Goal: Information Seeking & Learning: Learn about a topic

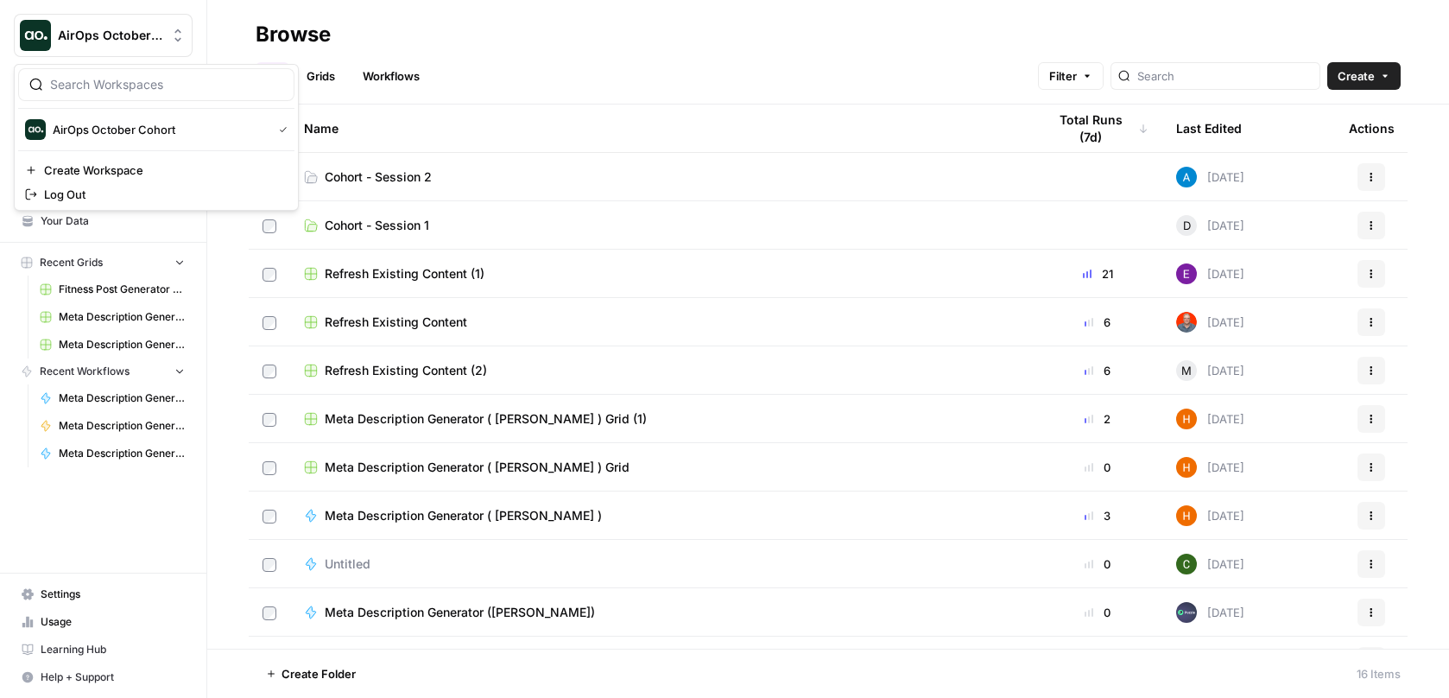
click at [157, 35] on span "AirOps October Cohort" at bounding box center [110, 35] width 104 height 17
click at [156, 34] on span "AirOps October Cohort" at bounding box center [110, 35] width 104 height 17
click at [65, 107] on span "Home" at bounding box center [113, 111] width 144 height 16
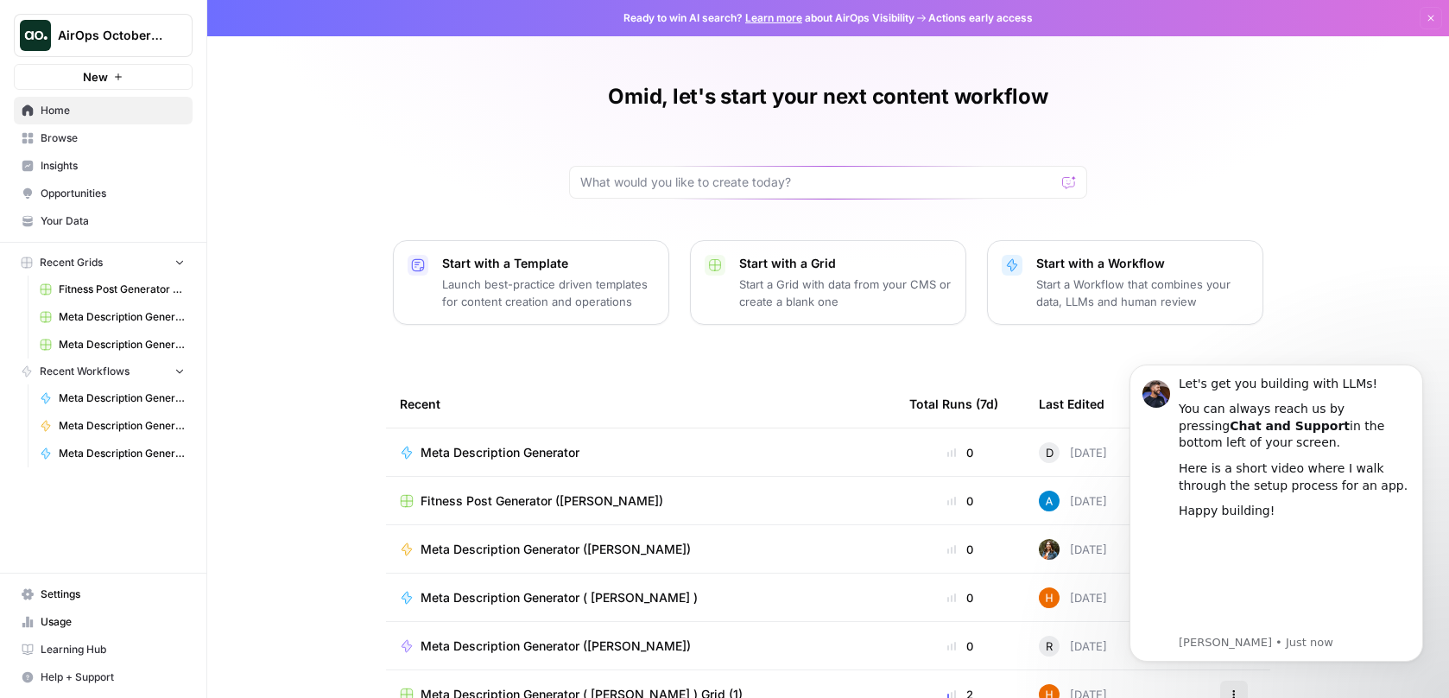
scroll to position [97, 0]
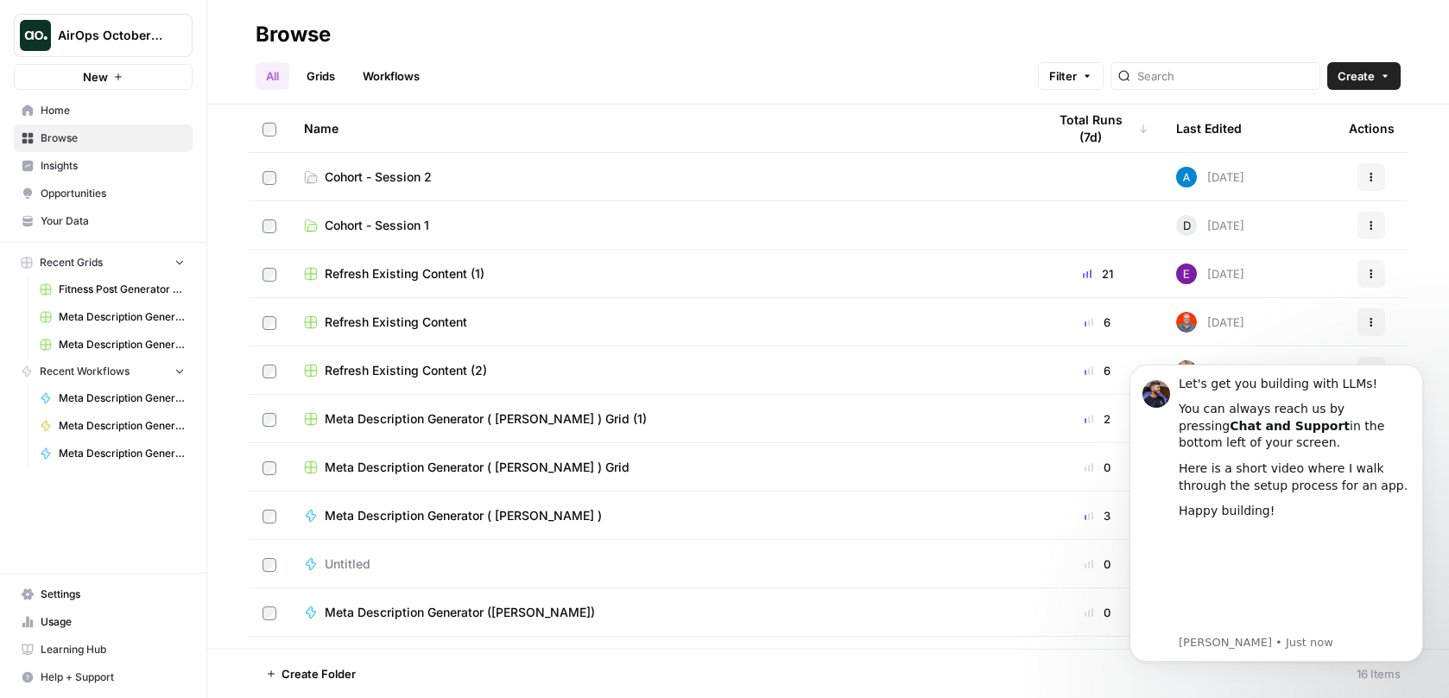
scroll to position [278, 0]
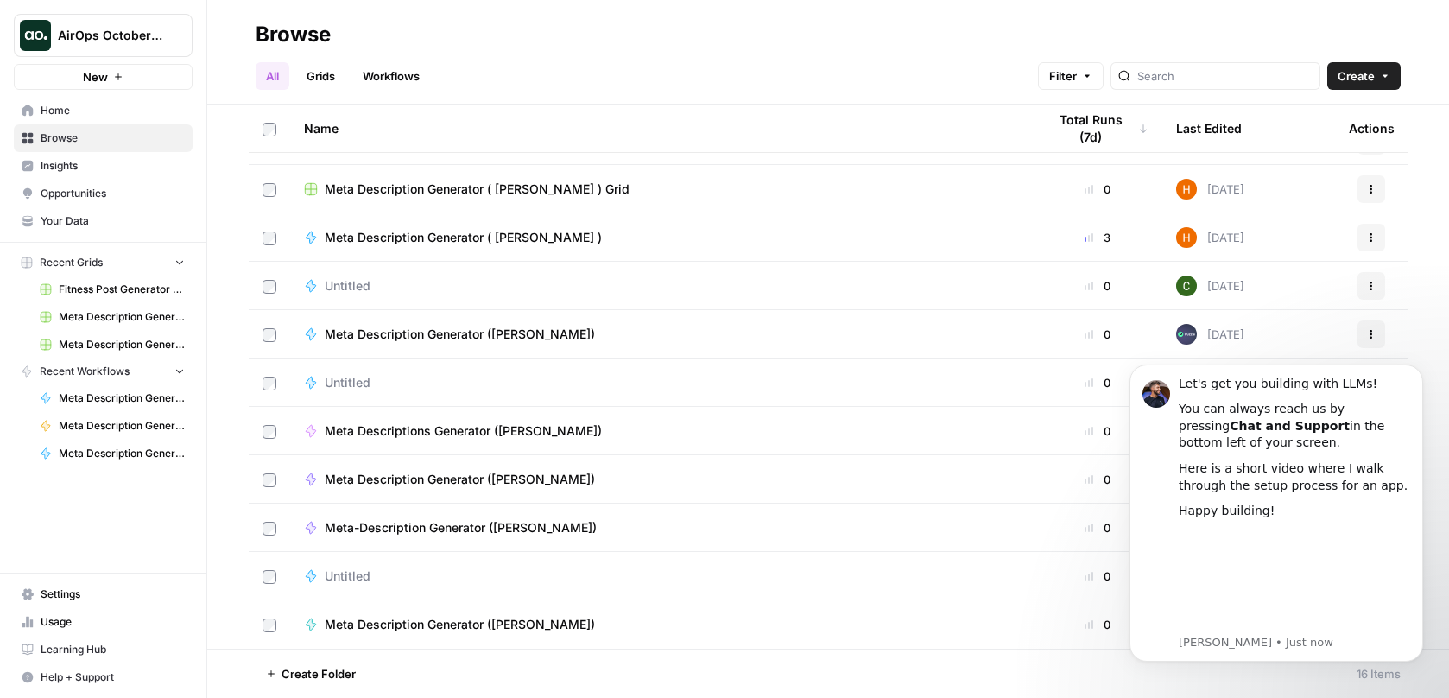
click at [382, 78] on link "Workflows" at bounding box center [391, 76] width 78 height 28
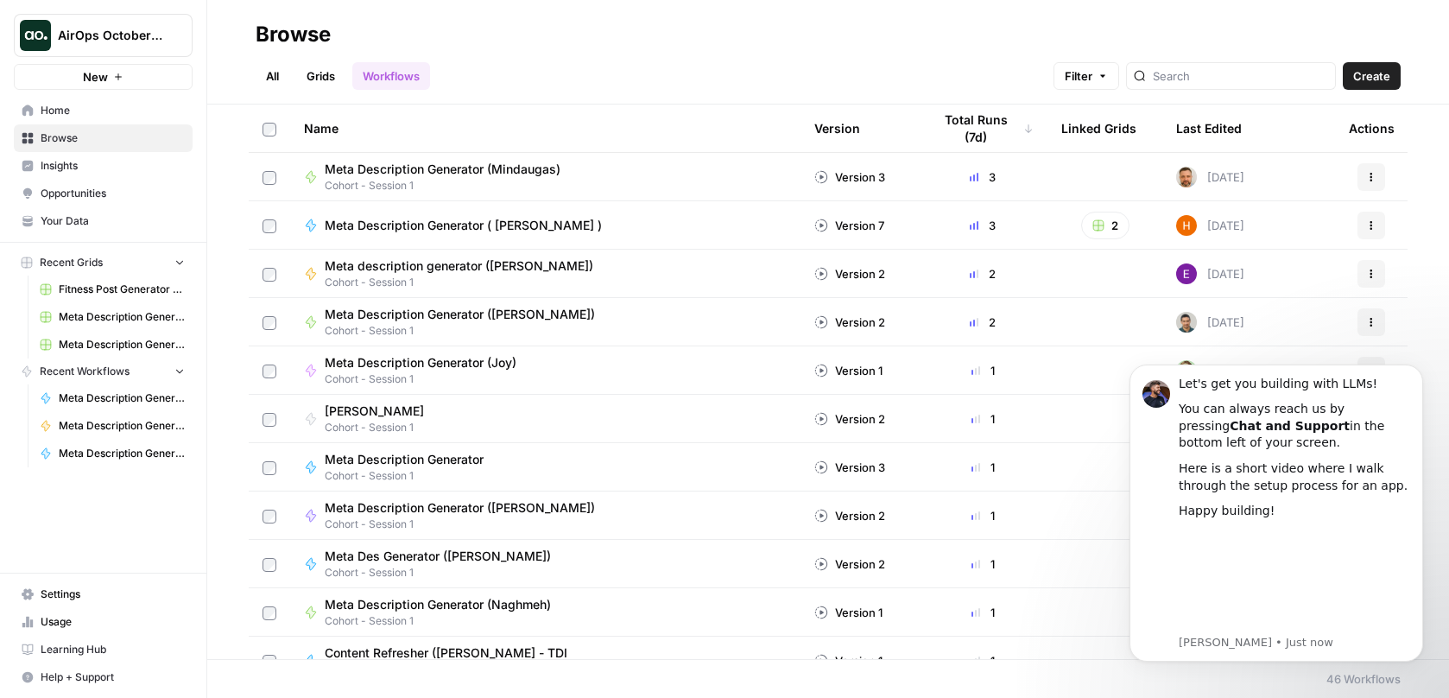
click at [320, 87] on link "Grids" at bounding box center [320, 76] width 49 height 28
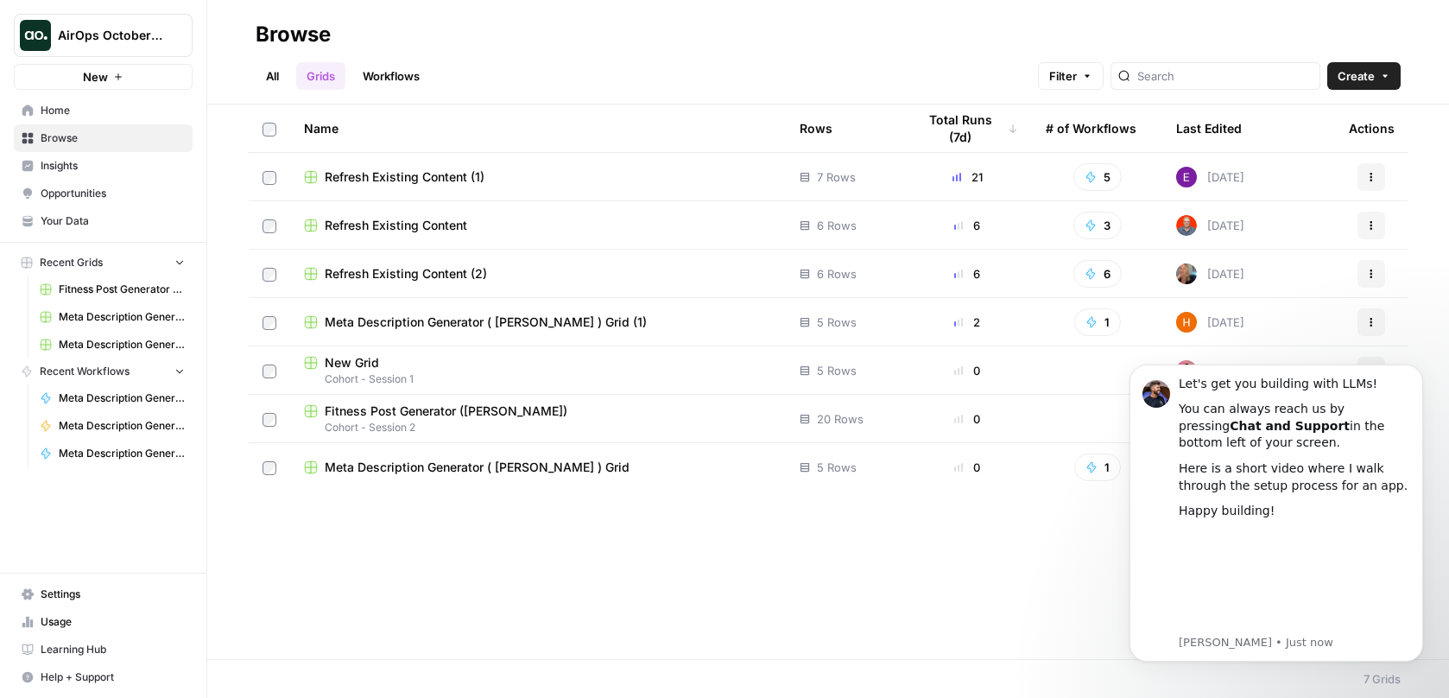
click at [266, 86] on link "All" at bounding box center [273, 76] width 34 height 28
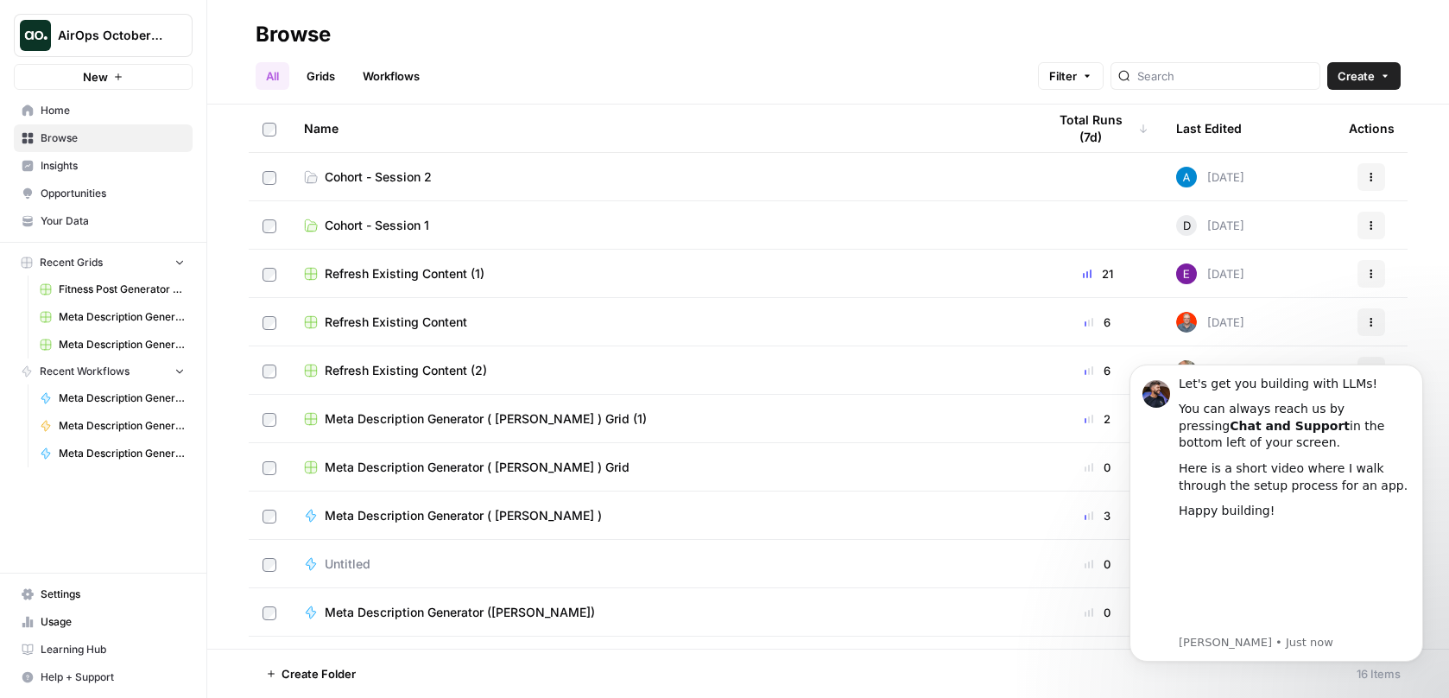
click at [175, 378] on button "Recent Workflows" at bounding box center [103, 371] width 179 height 26
click at [174, 378] on button "Recent Workflows" at bounding box center [103, 371] width 179 height 26
click at [150, 30] on span "AirOps October Cohort" at bounding box center [110, 35] width 104 height 17
click at [150, 134] on span "AirOps October Cohort" at bounding box center [159, 129] width 212 height 17
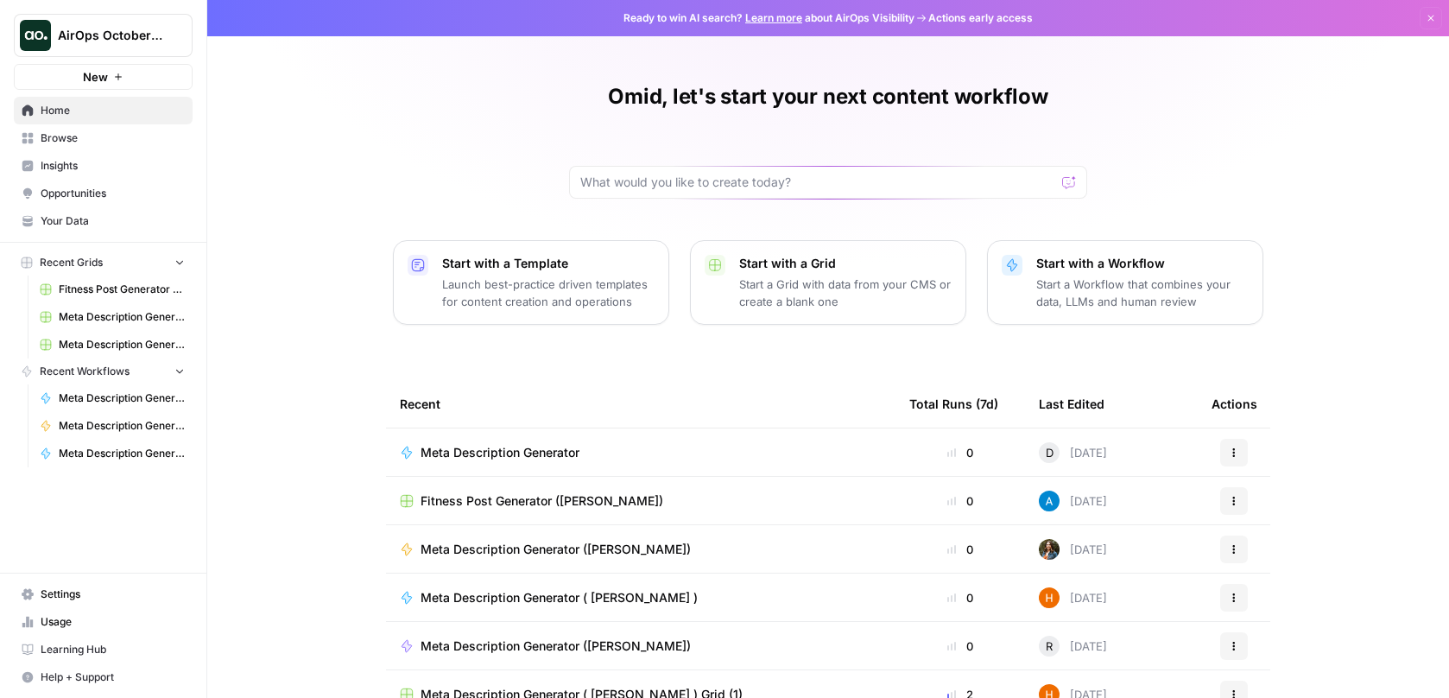
click at [79, 139] on span "Browse" at bounding box center [113, 138] width 144 height 16
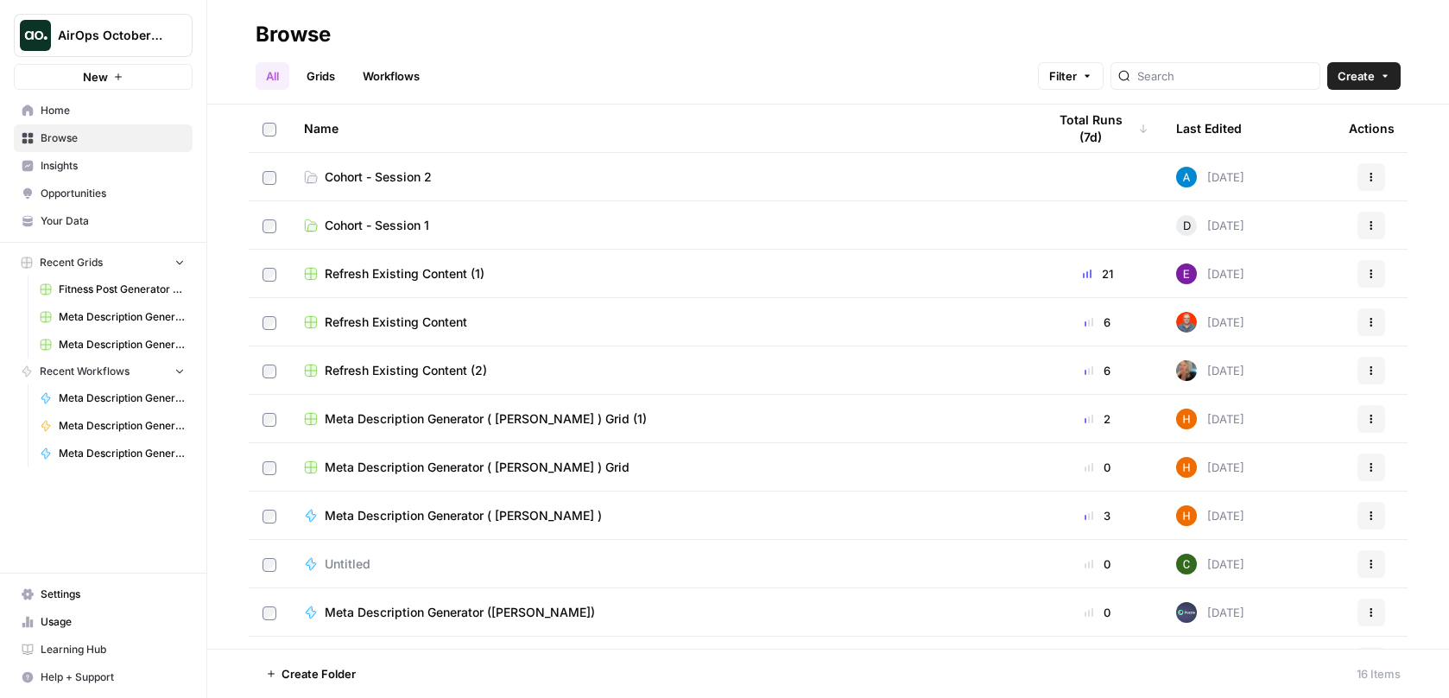
click at [74, 168] on span "Insights" at bounding box center [113, 166] width 144 height 16
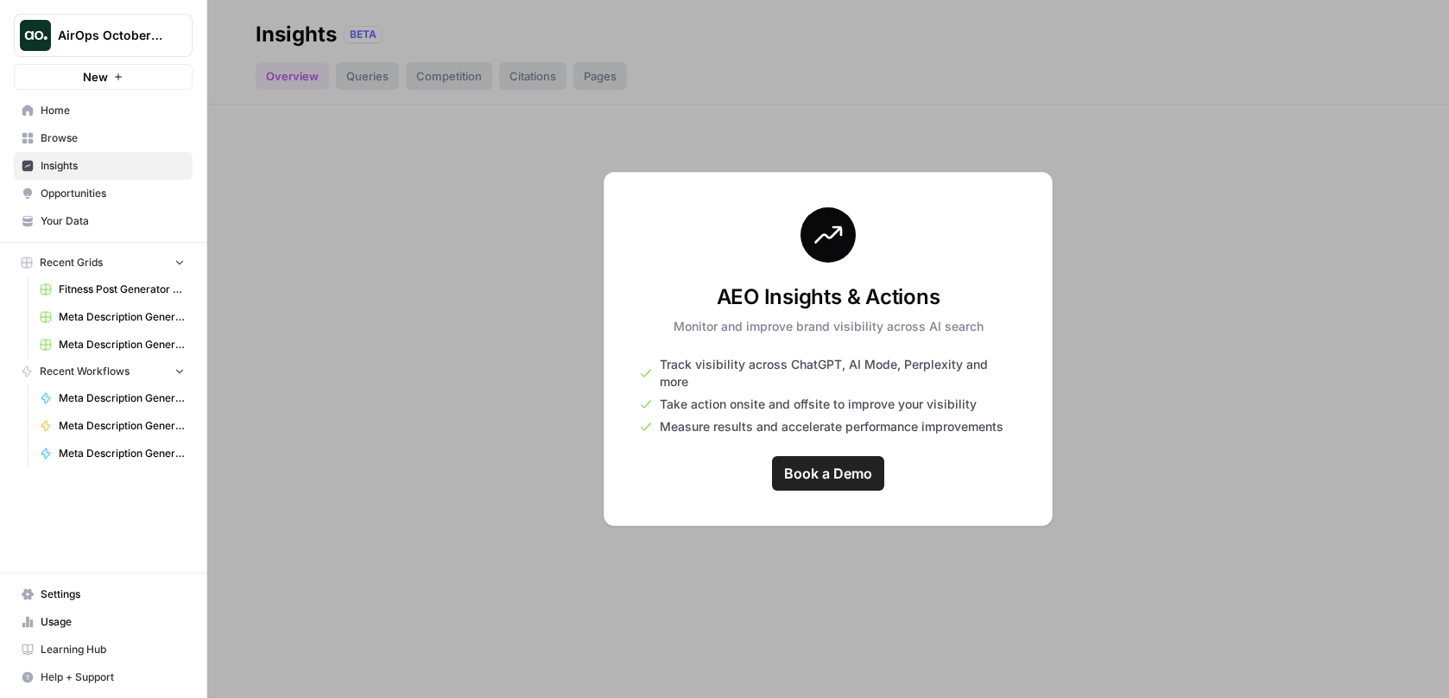
click at [277, 66] on div at bounding box center [828, 349] width 1242 height 698
click at [96, 136] on span "Browse" at bounding box center [113, 138] width 144 height 16
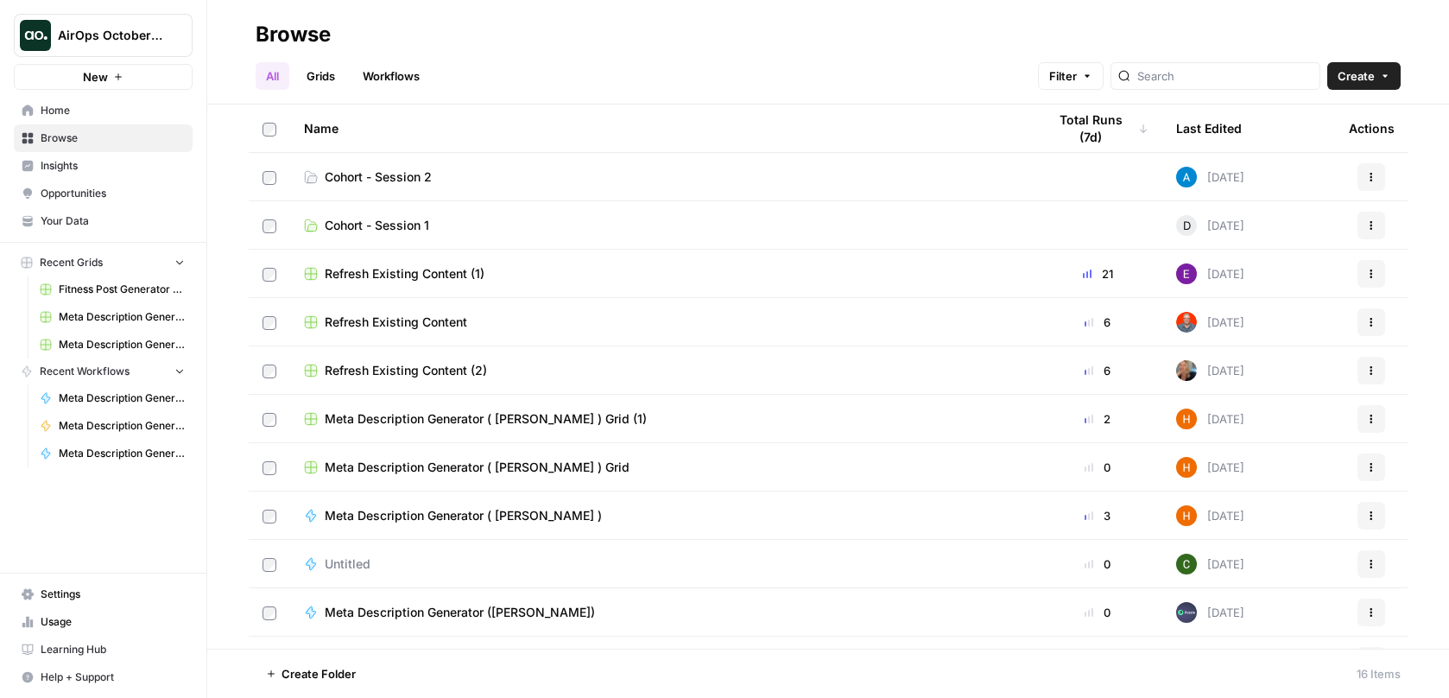
click at [99, 110] on span "Home" at bounding box center [113, 111] width 144 height 16
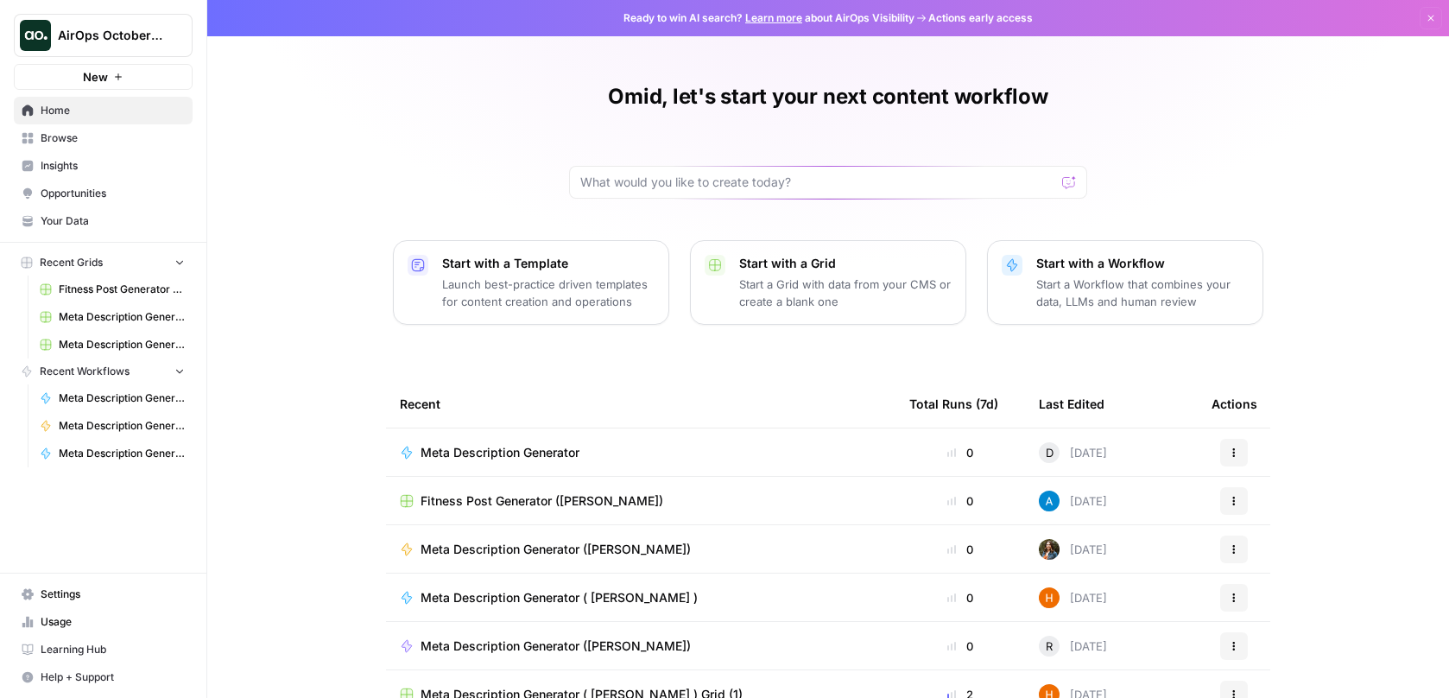
scroll to position [97, 0]
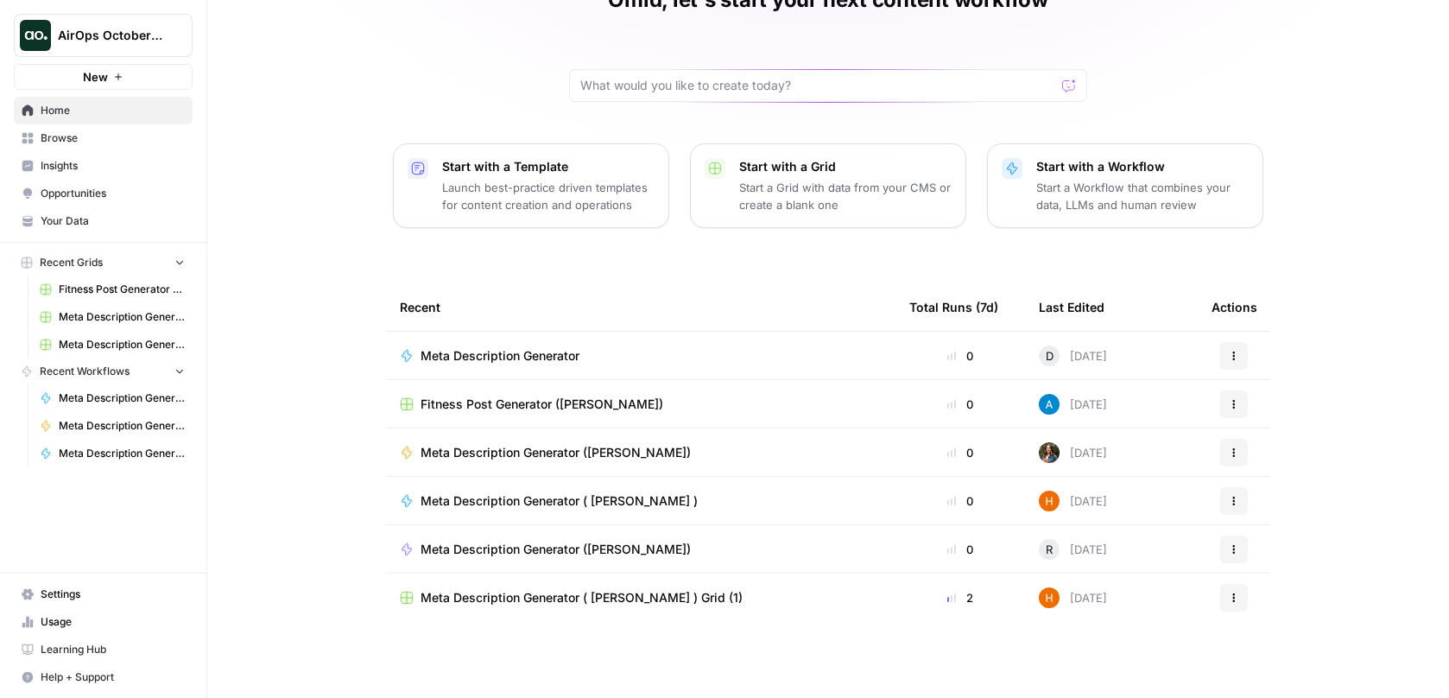
click at [66, 222] on span "Your Data" at bounding box center [113, 221] width 144 height 16
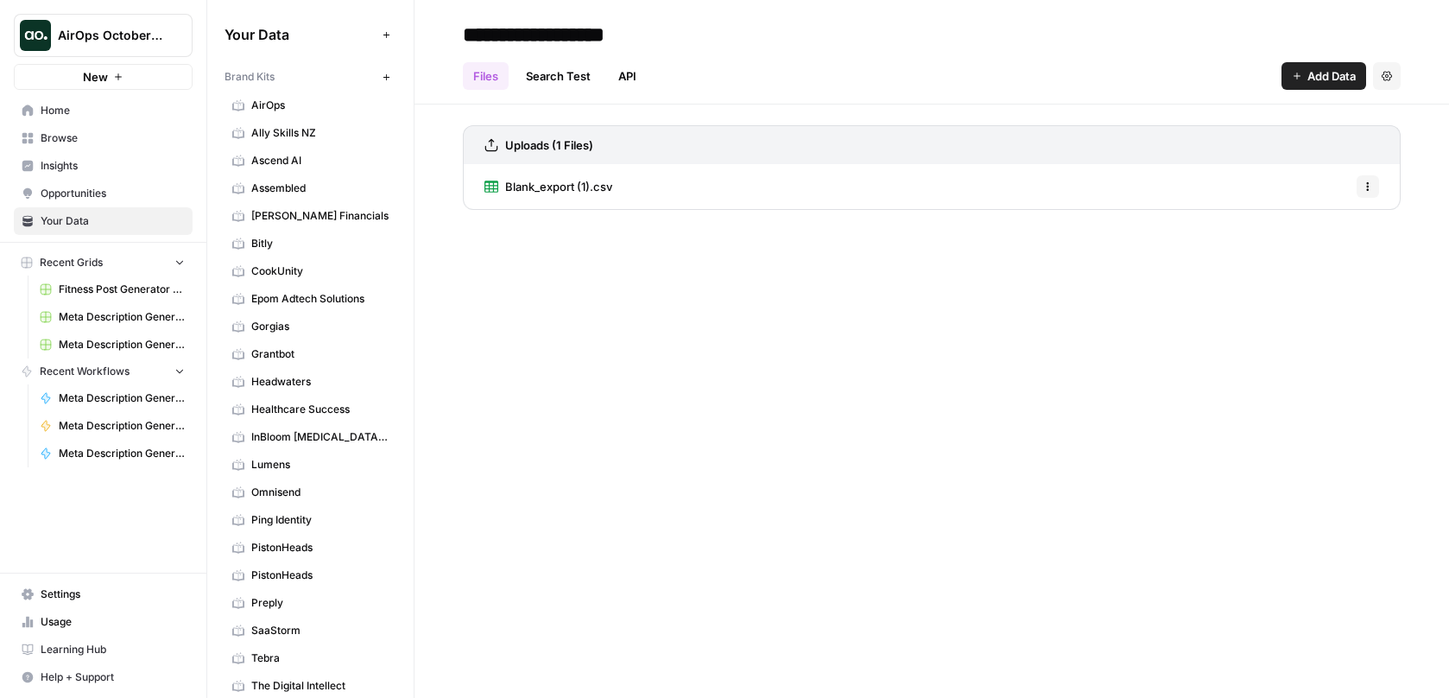
click at [295, 109] on span "AirOps" at bounding box center [319, 106] width 137 height 16
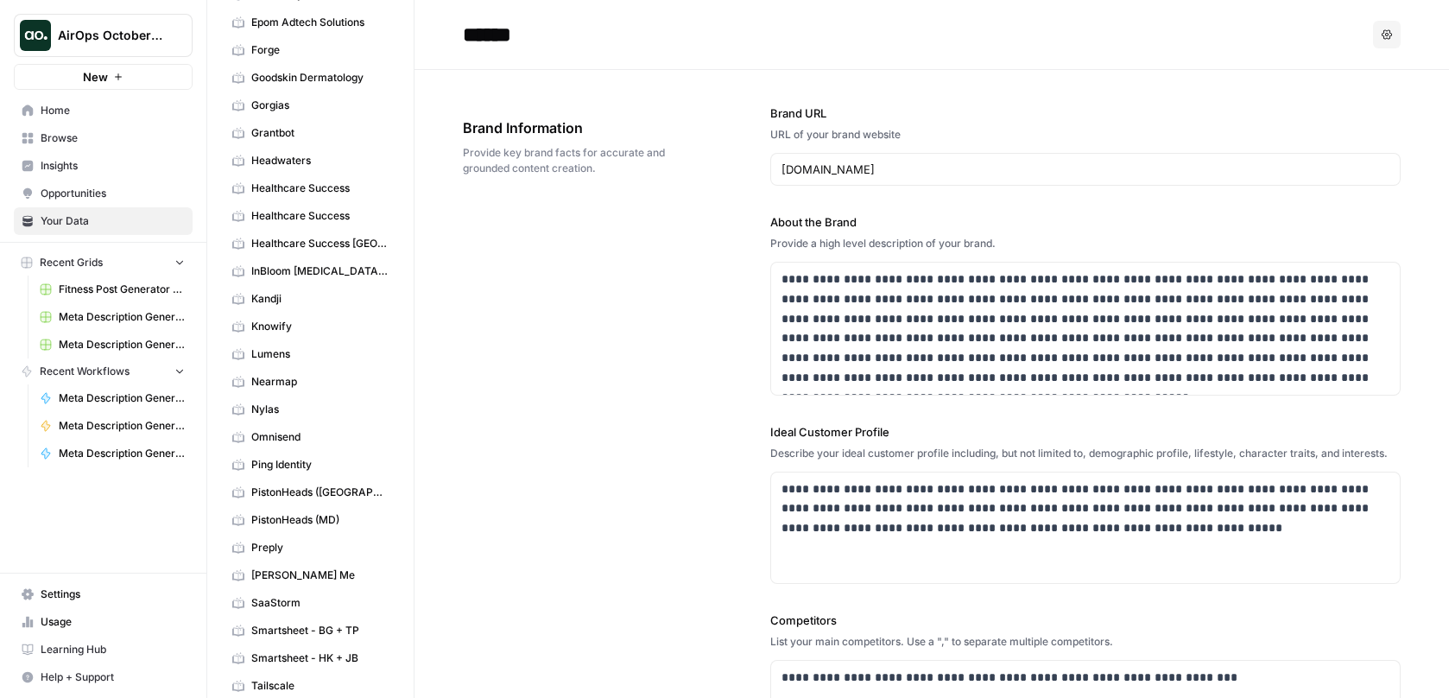
scroll to position [339, 0]
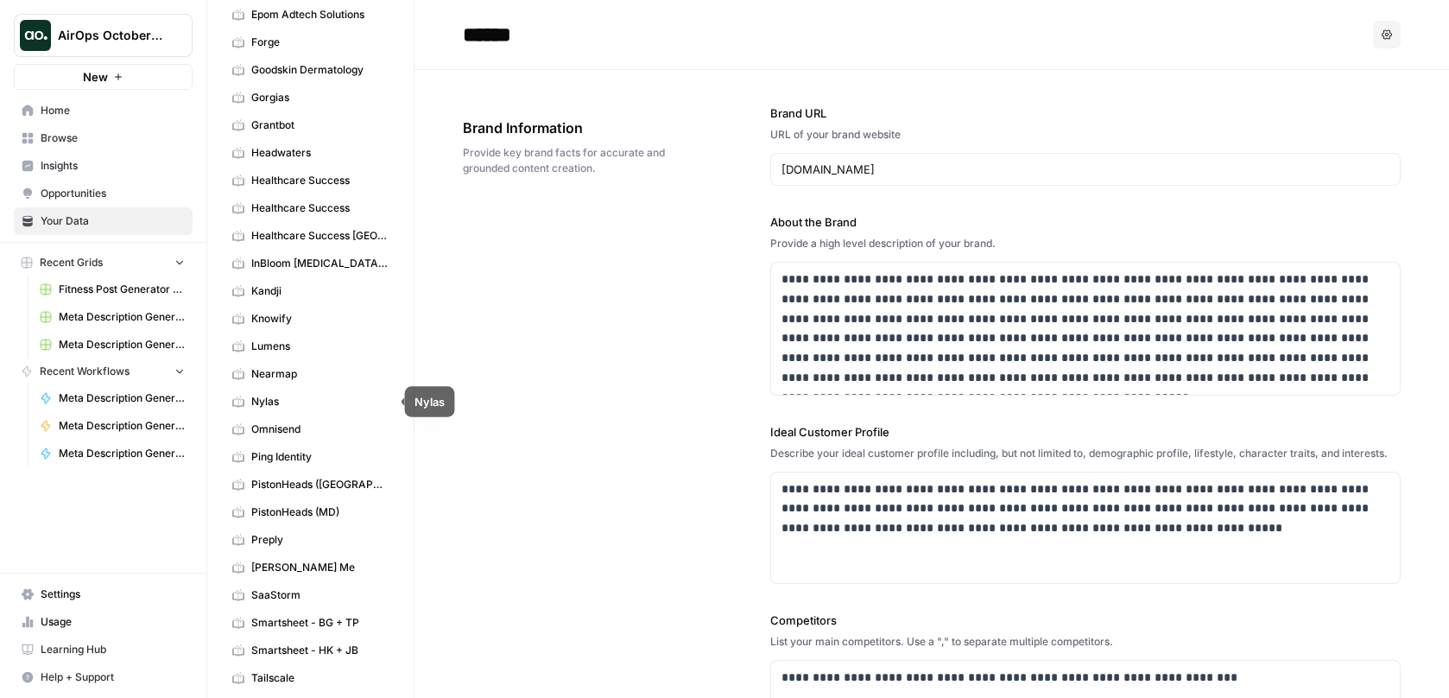
click at [281, 399] on span "Nylas" at bounding box center [319, 402] width 137 height 16
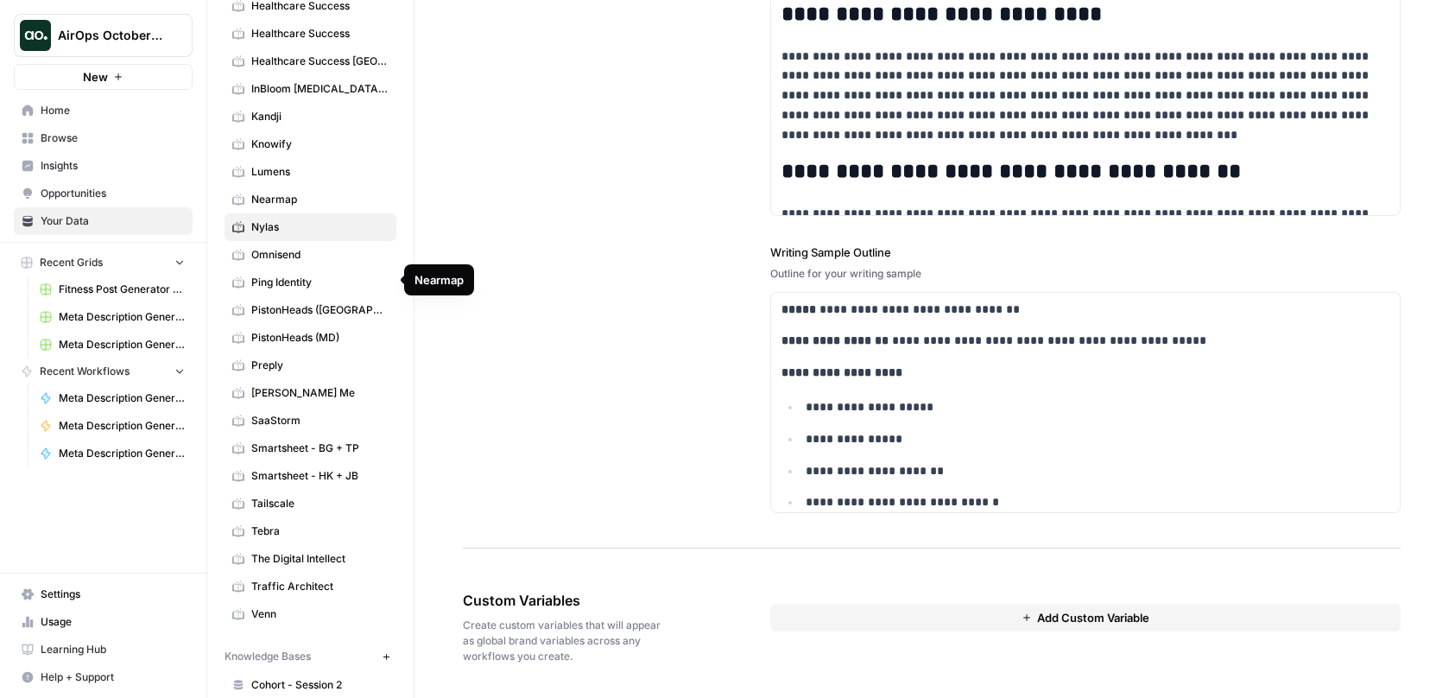
scroll to position [618, 0]
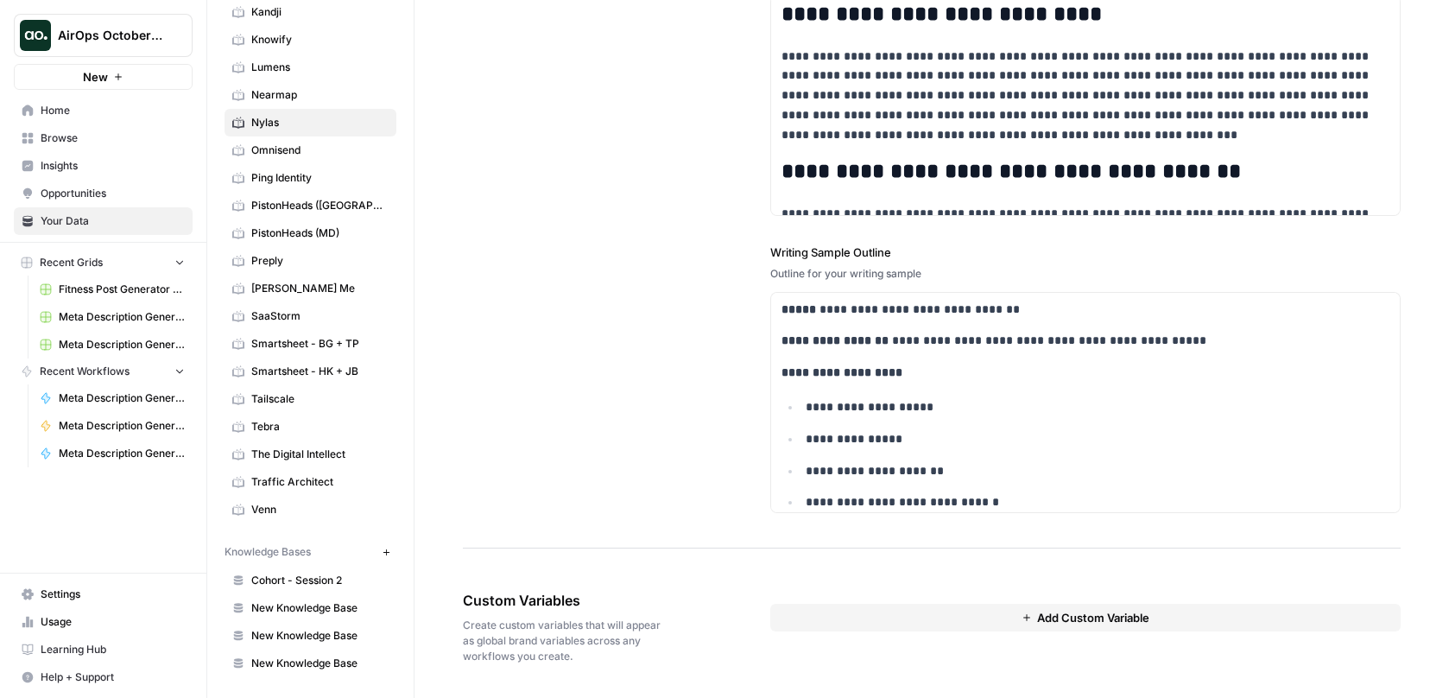
click at [320, 569] on link "Cohort - Session 2" at bounding box center [311, 580] width 172 height 28
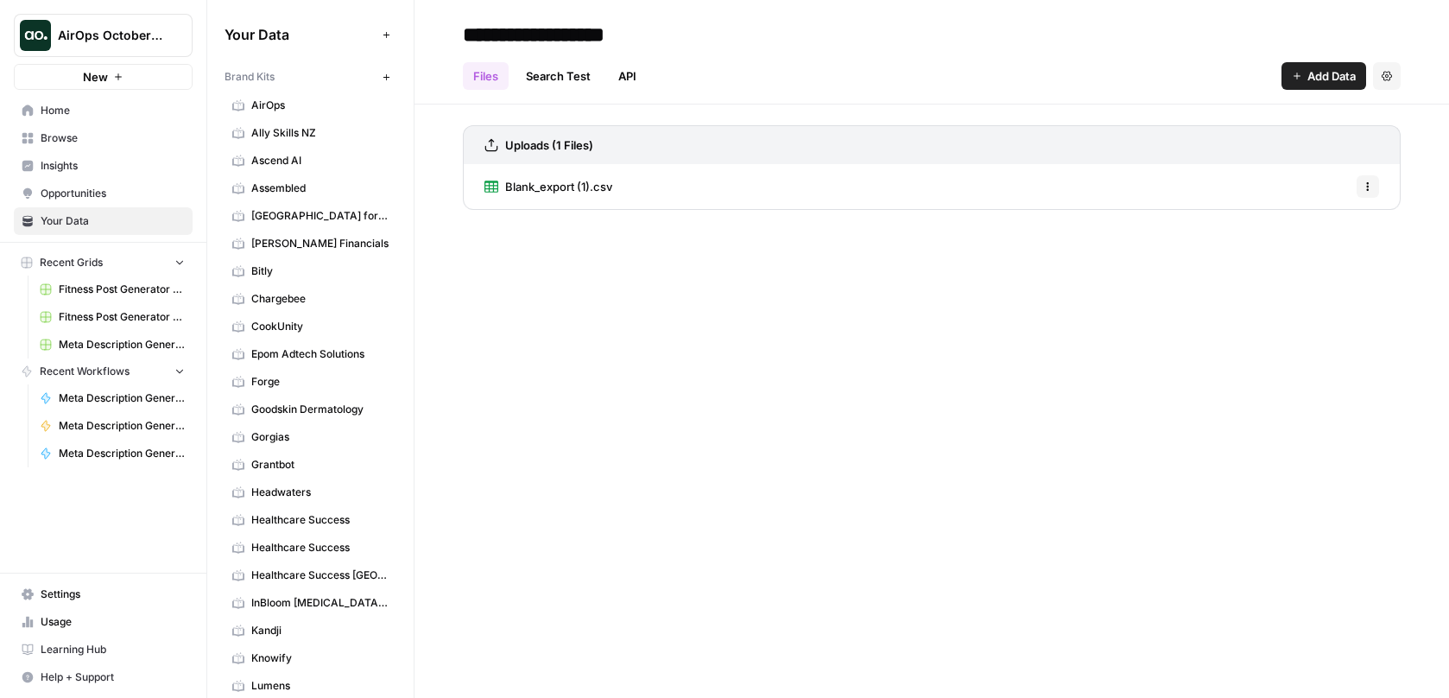
click at [568, 180] on span "Blank_export (1).csv" at bounding box center [558, 186] width 107 height 17
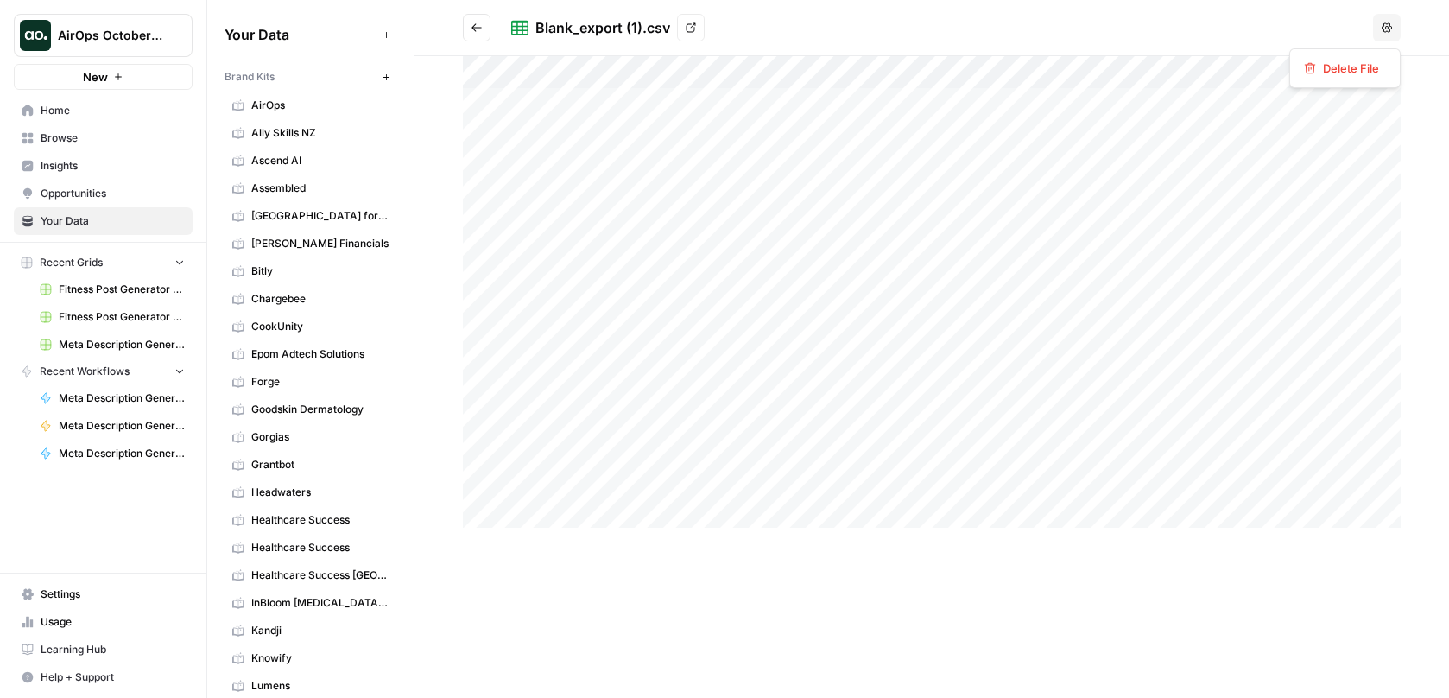
click at [1381, 24] on button "Options" at bounding box center [1387, 28] width 28 height 28
click at [1142, 9] on header "Blank_export (1).csv View Options" at bounding box center [931, 28] width 1035 height 56
click at [482, 23] on icon "Go back" at bounding box center [477, 28] width 12 height 12
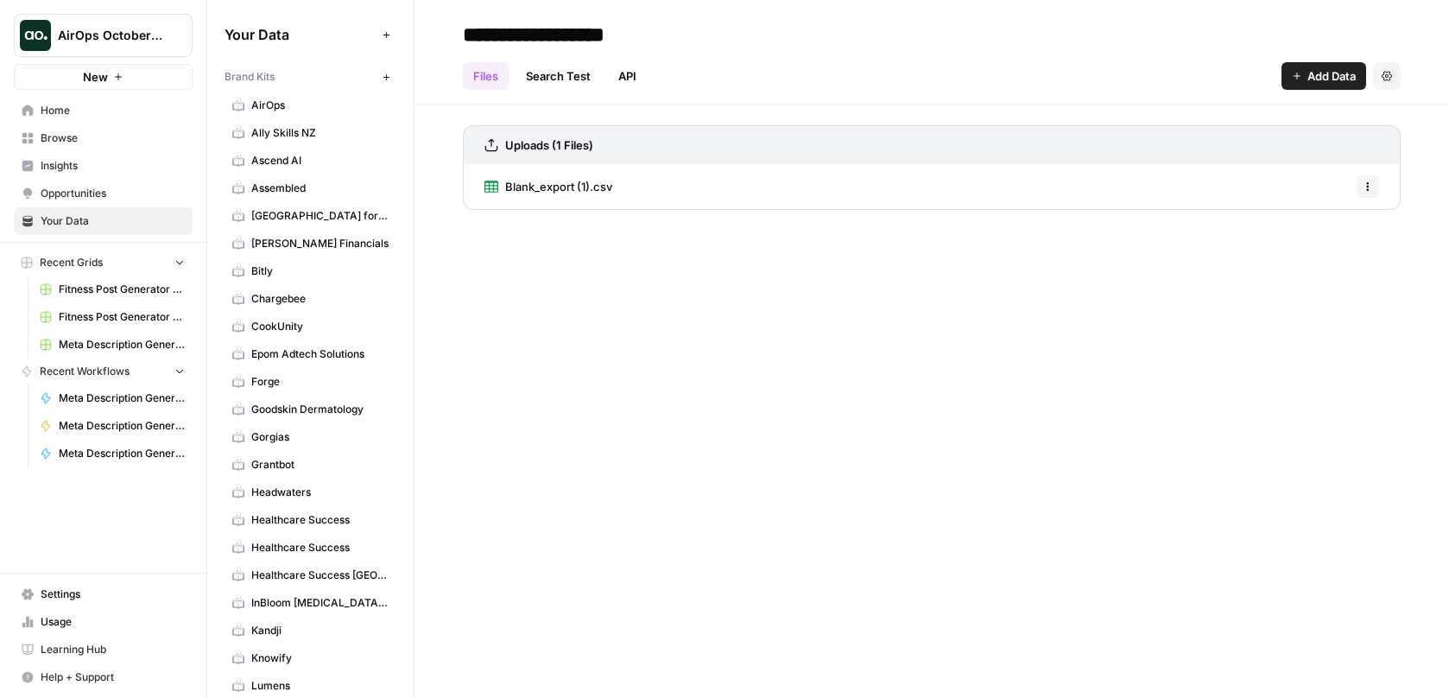
click at [583, 185] on span "Blank_export (1).csv" at bounding box center [558, 186] width 107 height 17
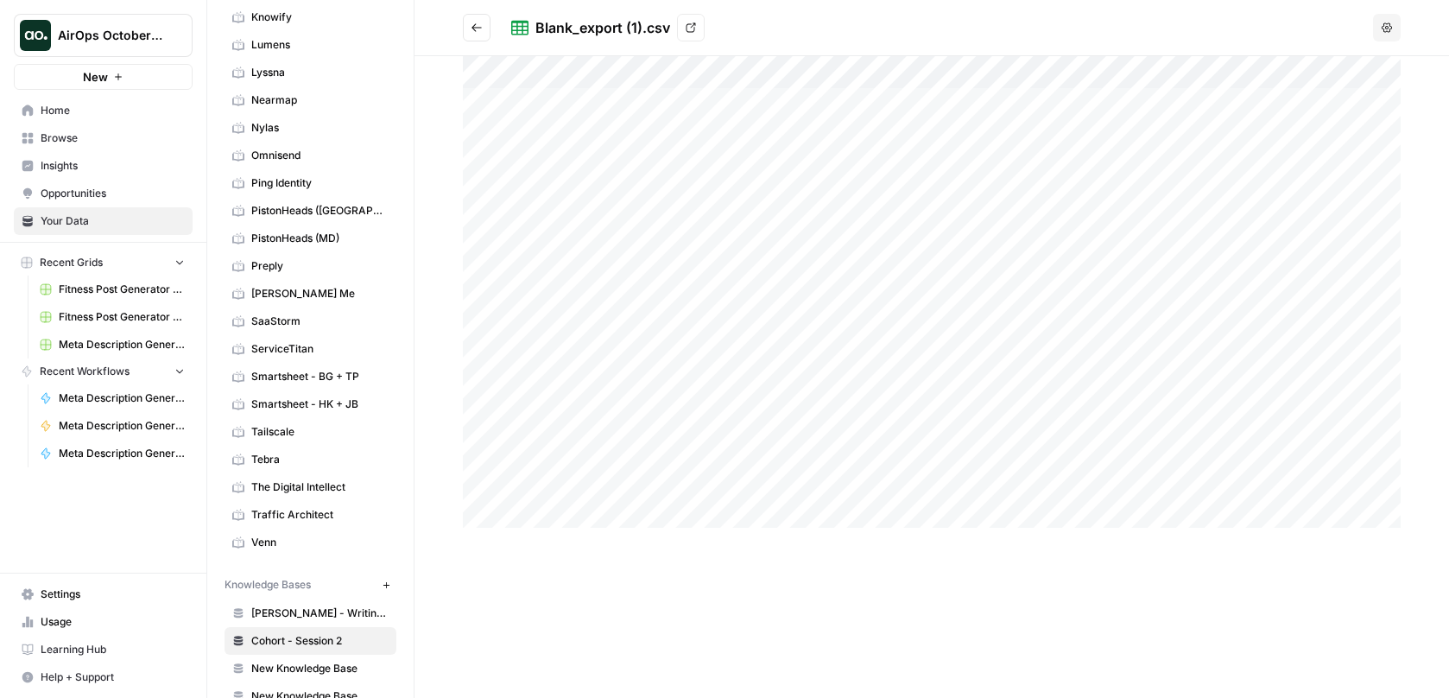
scroll to position [729, 0]
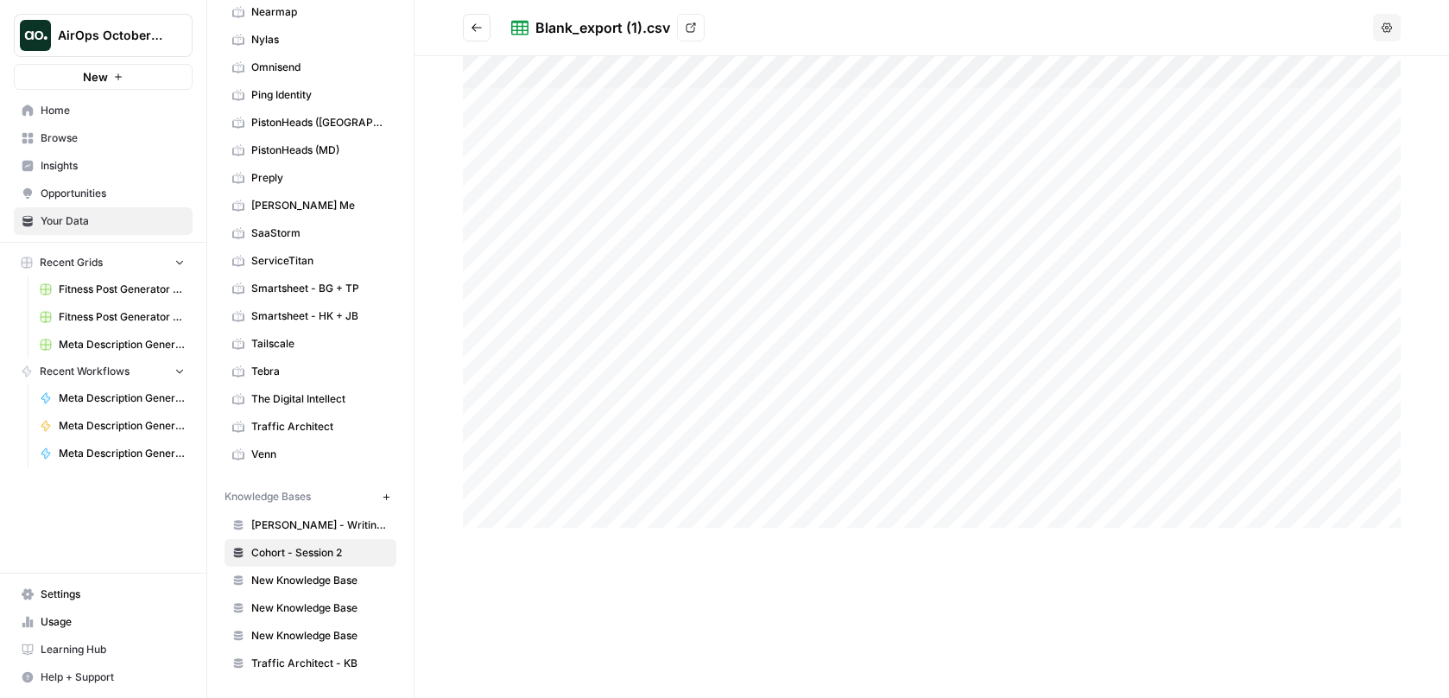
click at [324, 552] on span "Cohort - Session 2" at bounding box center [319, 553] width 137 height 16
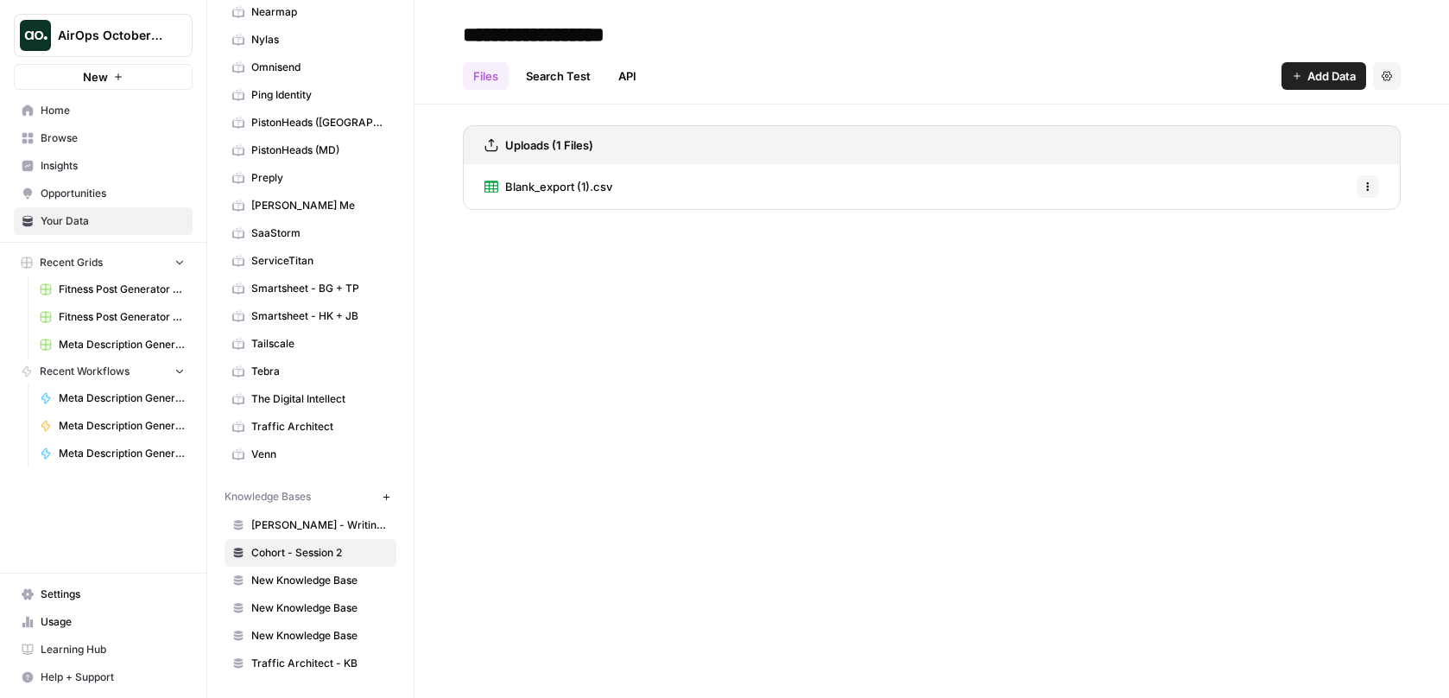
click at [1388, 81] on button "Settings" at bounding box center [1387, 76] width 28 height 28
click at [1387, 82] on button "Settings" at bounding box center [1387, 76] width 28 height 28
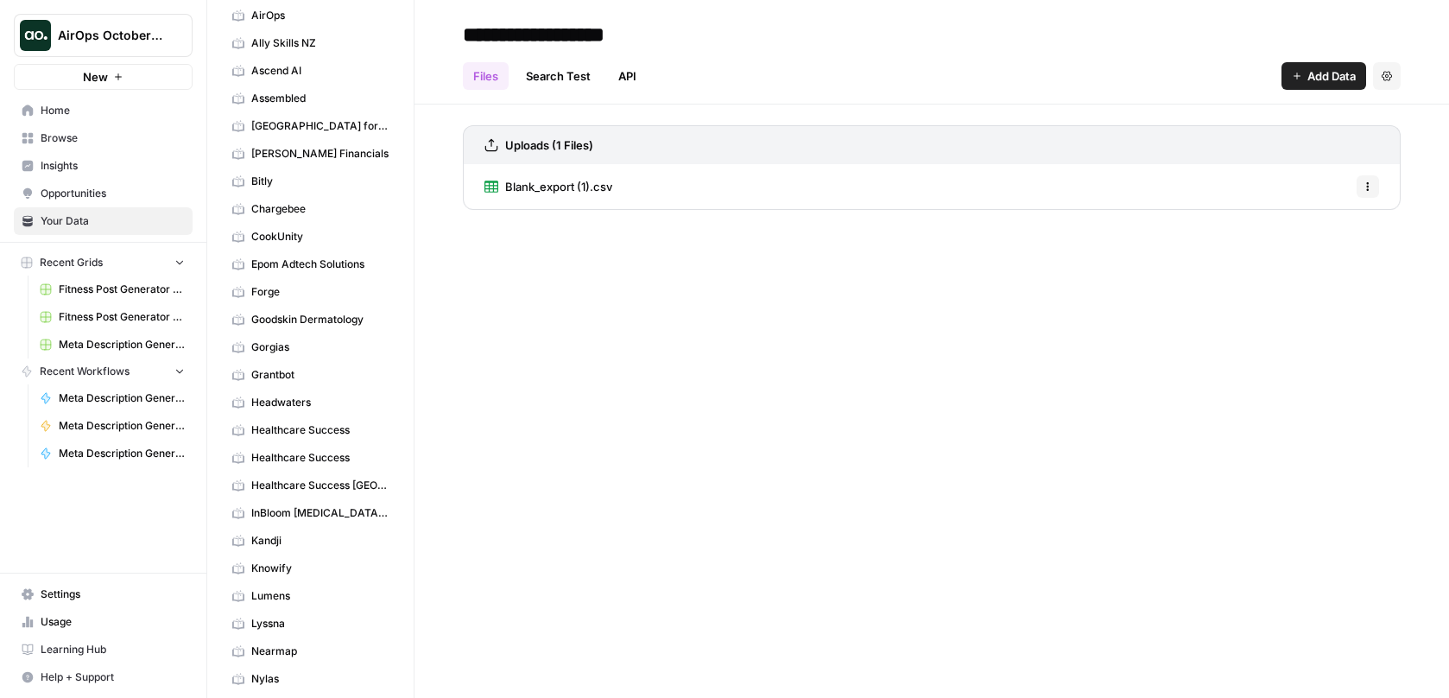
scroll to position [85, 0]
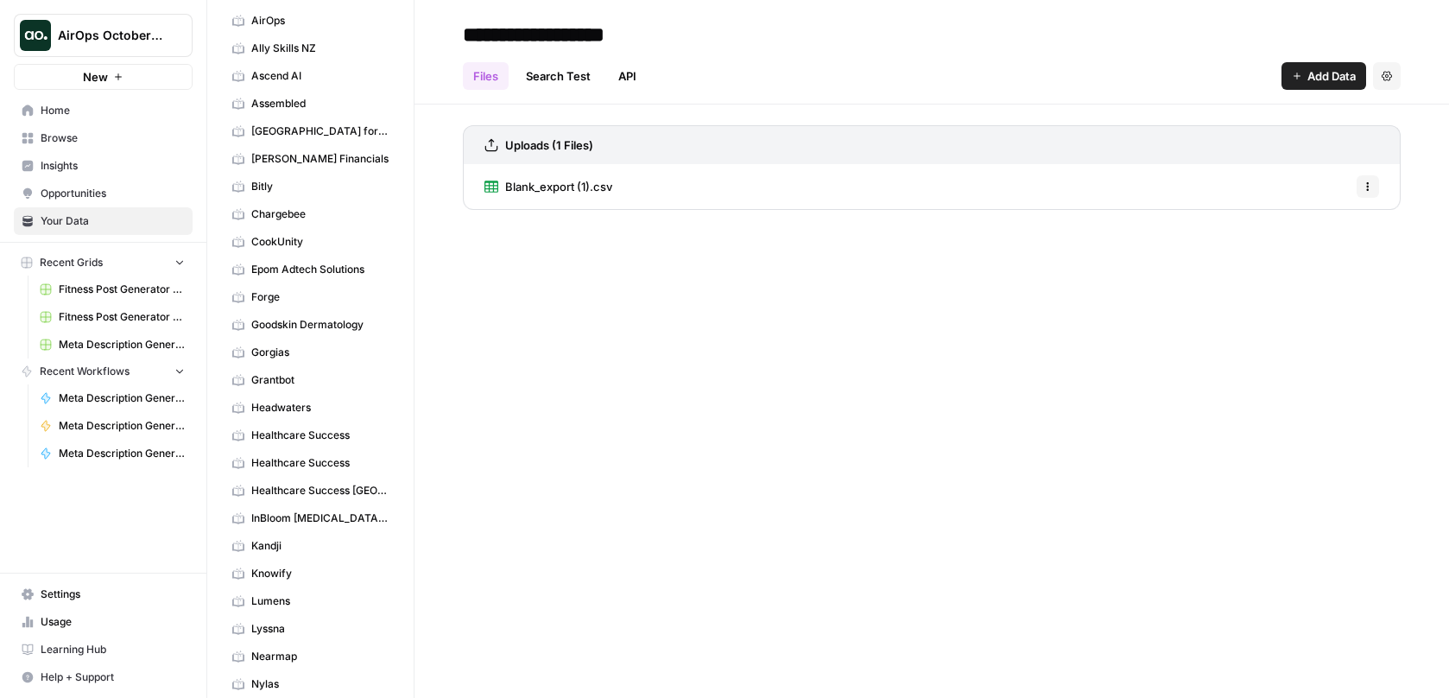
click at [64, 133] on span "Browse" at bounding box center [113, 138] width 144 height 16
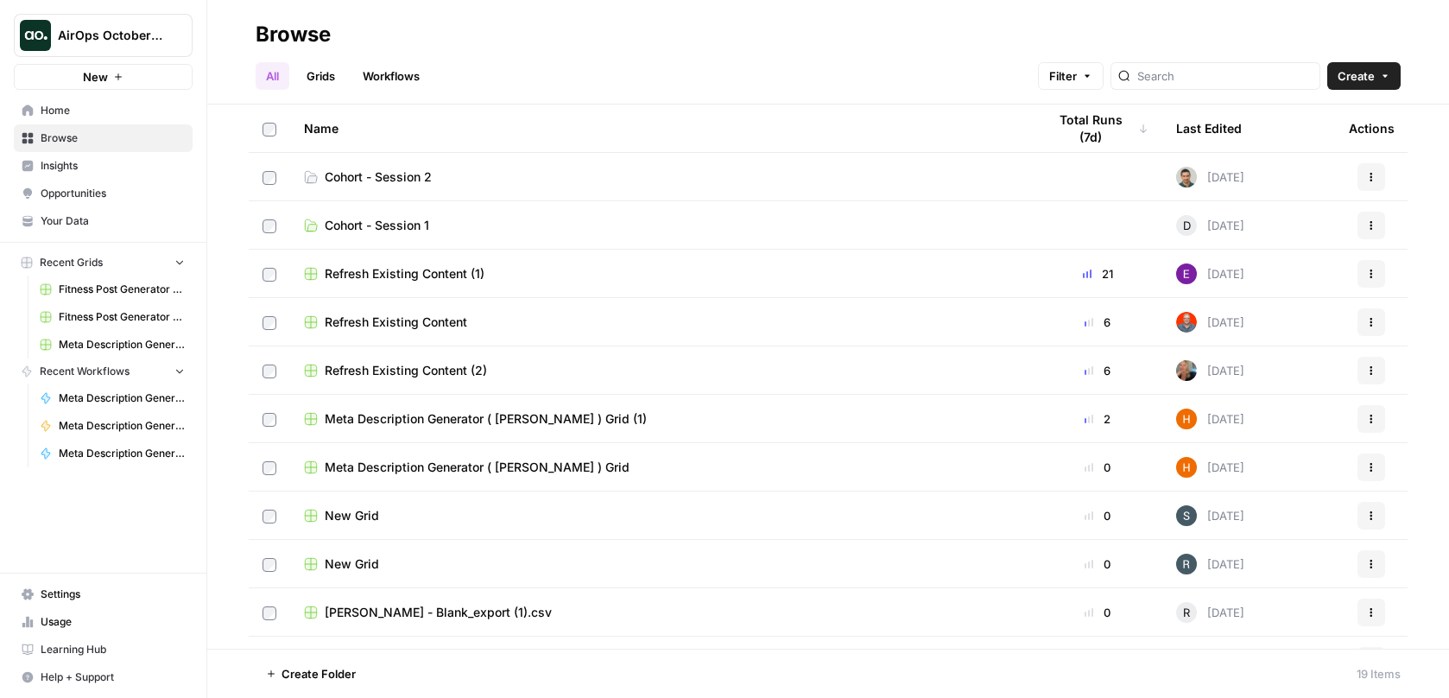
click at [427, 172] on span "Cohort - Session 2" at bounding box center [378, 176] width 107 height 17
